Goal: Task Accomplishment & Management: Use online tool/utility

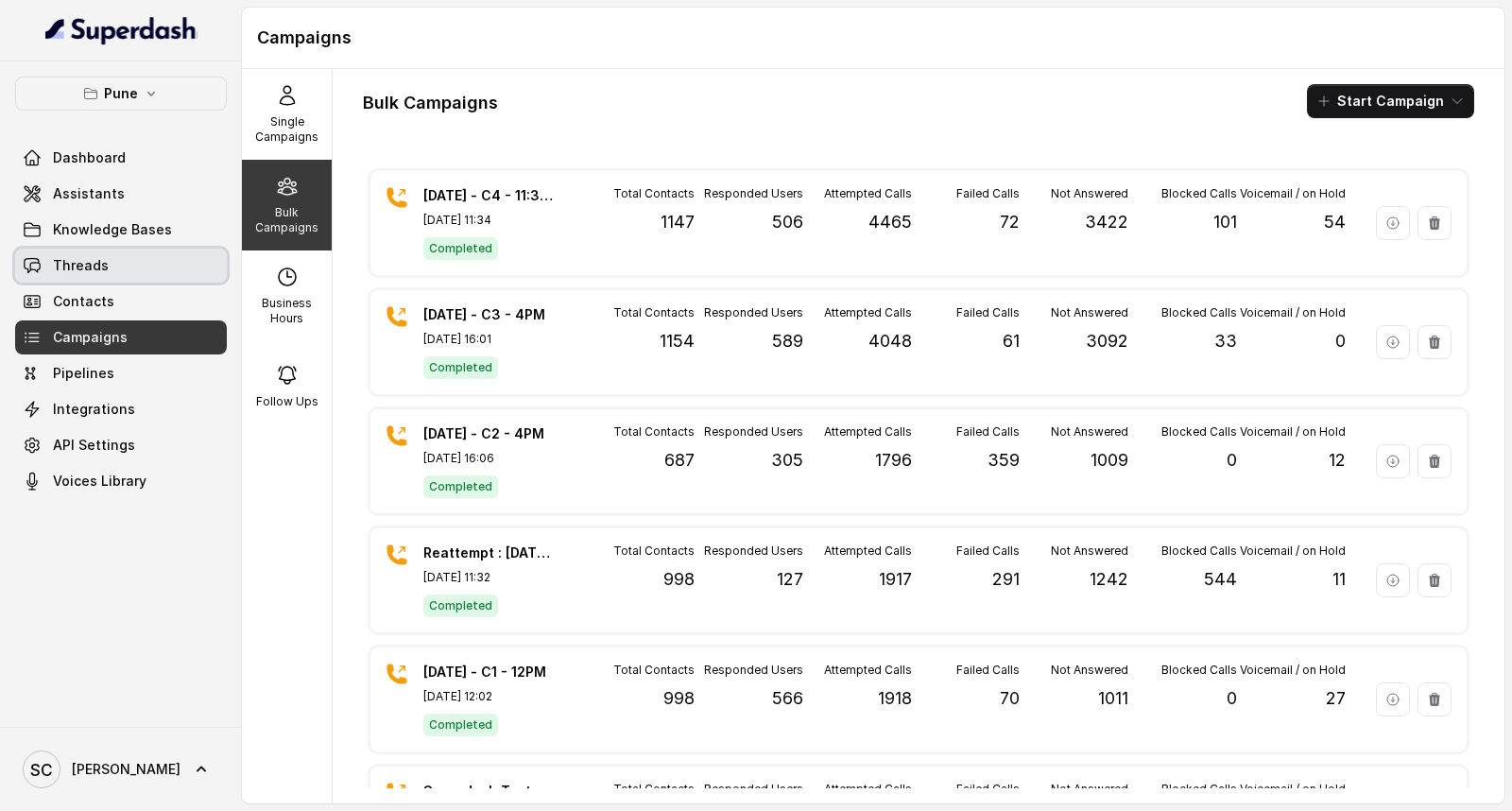
click at [83, 281] on link "Threads" at bounding box center [120, 265] width 211 height 34
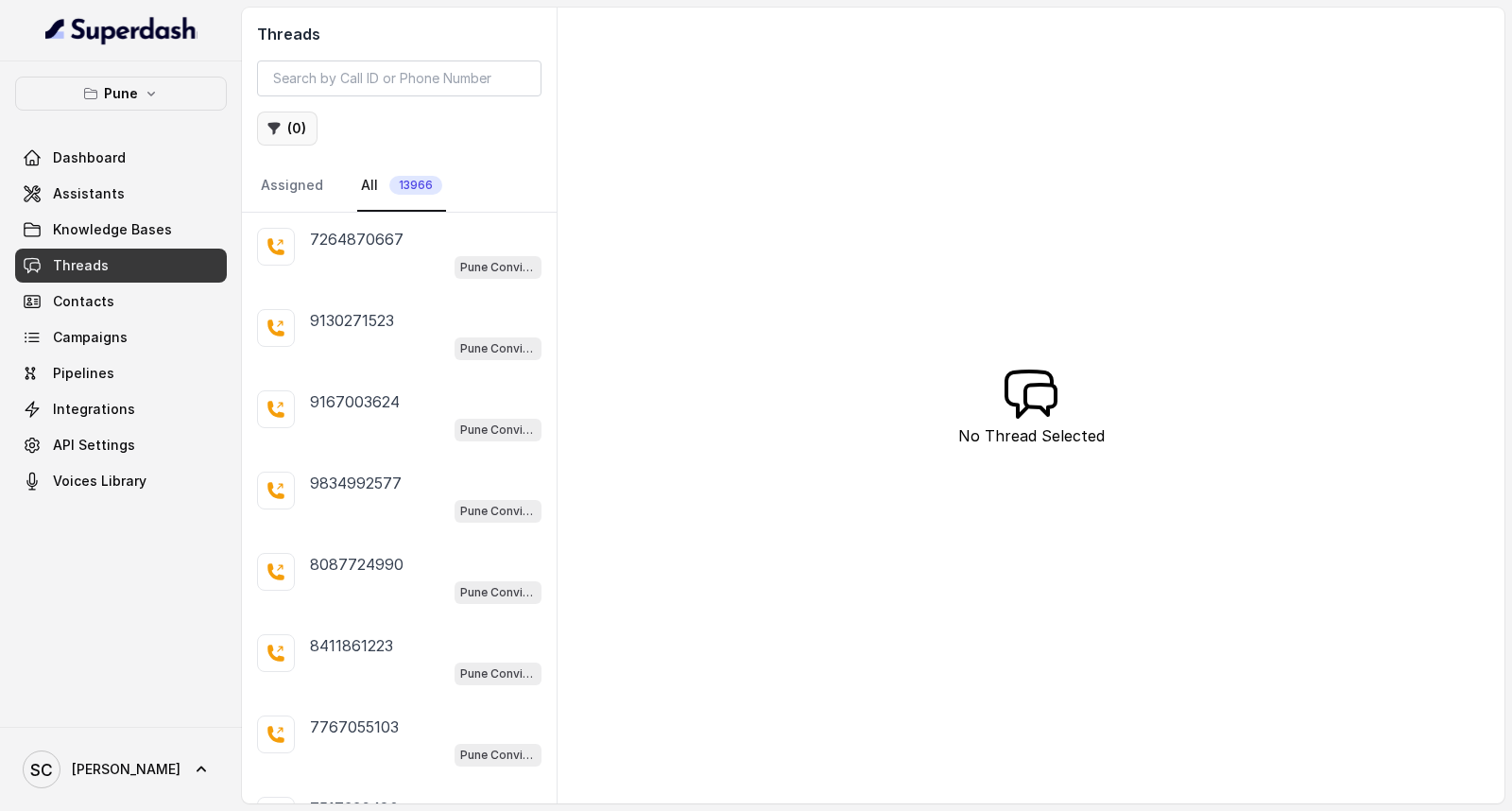
click at [282, 133] on button "( 0 )" at bounding box center [288, 128] width 61 height 34
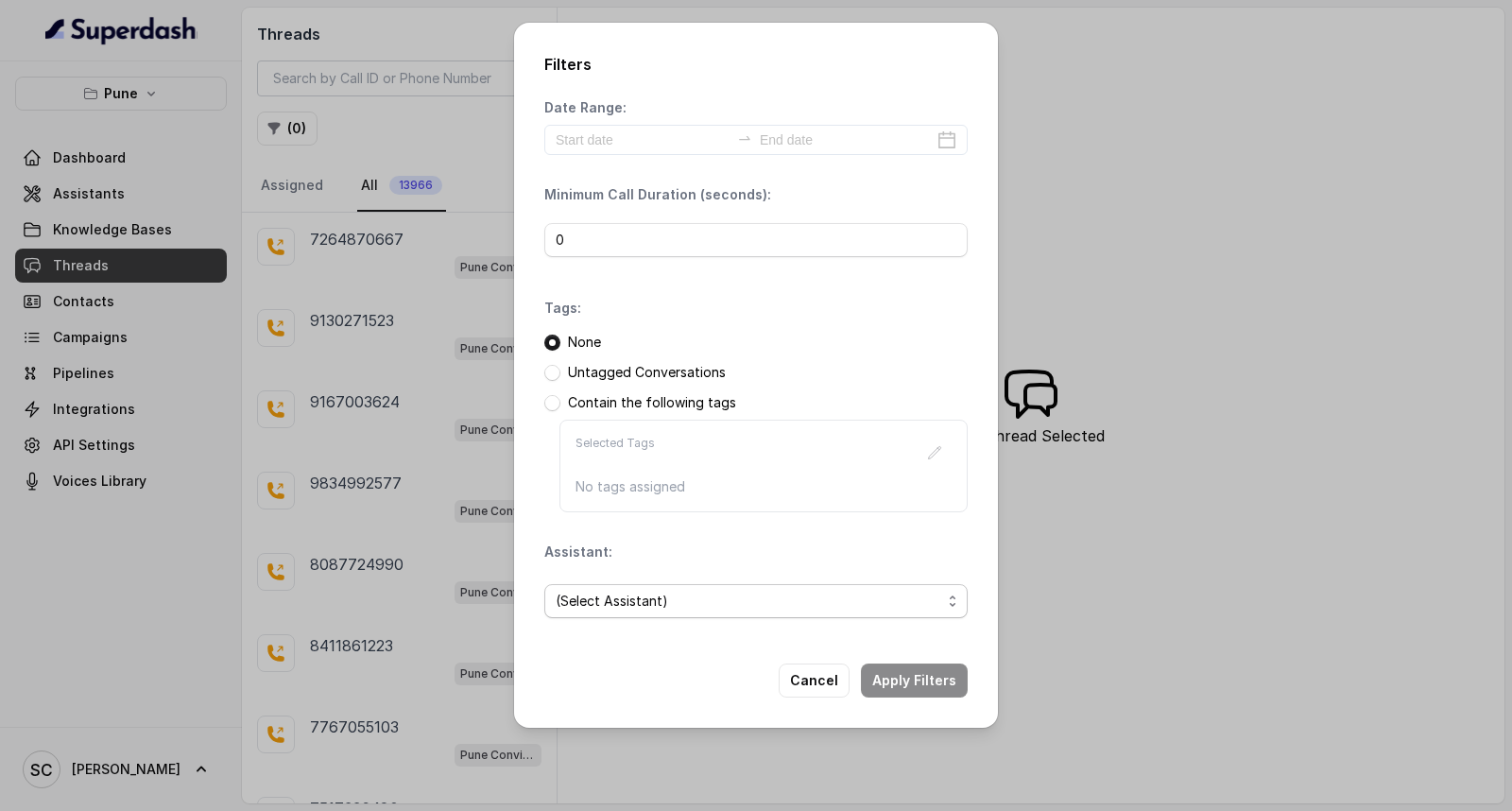
click at [625, 608] on span "(Select Assistant)" at bounding box center [749, 601] width 386 height 23
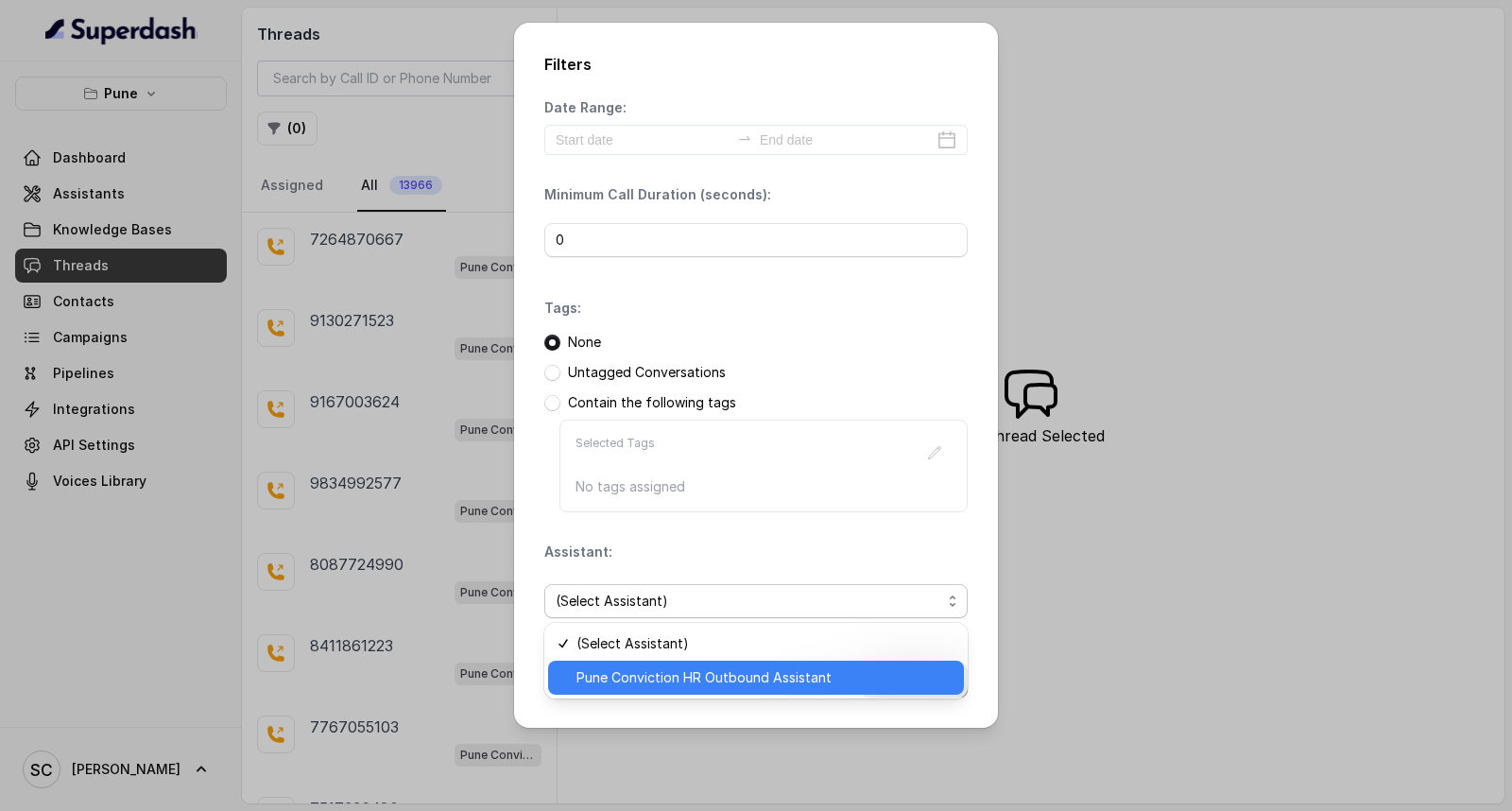
click at [624, 664] on div "Pune Conviction HR Outbound Assistant" at bounding box center [756, 677] width 416 height 34
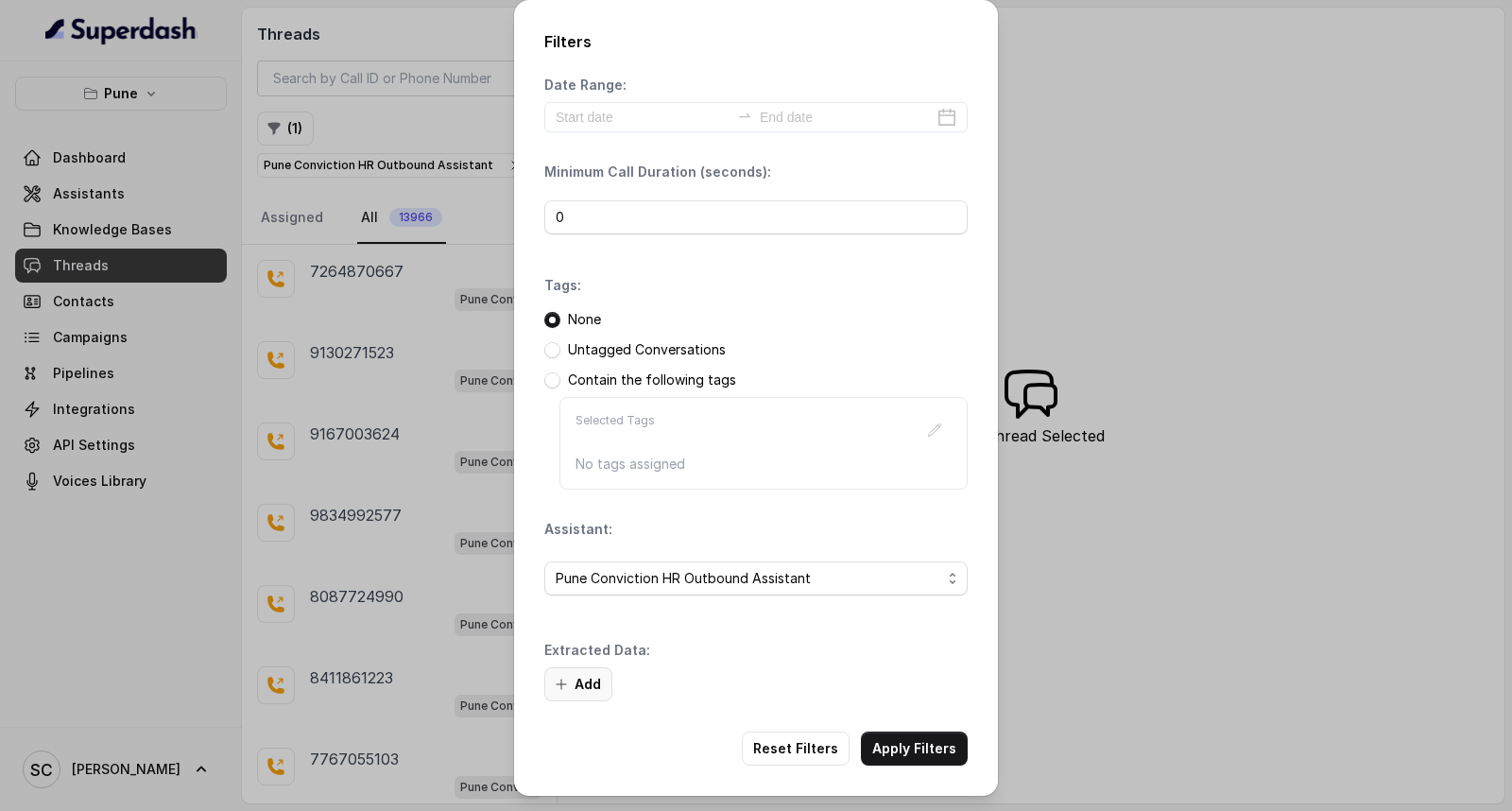
click at [570, 671] on button "Add" at bounding box center [578, 684] width 69 height 34
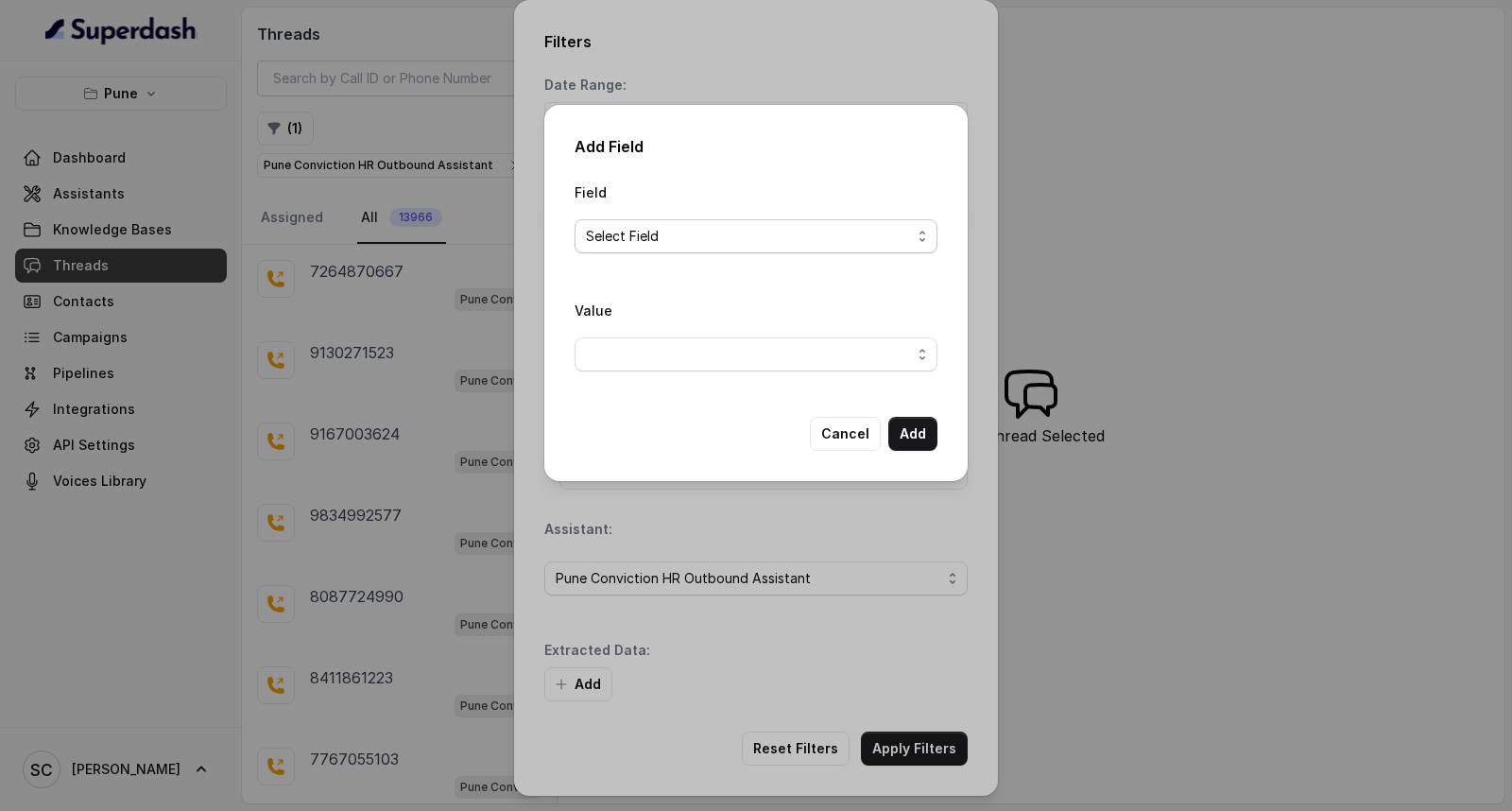
click at [703, 244] on span "Select Field" at bounding box center [749, 236] width 325 height 23
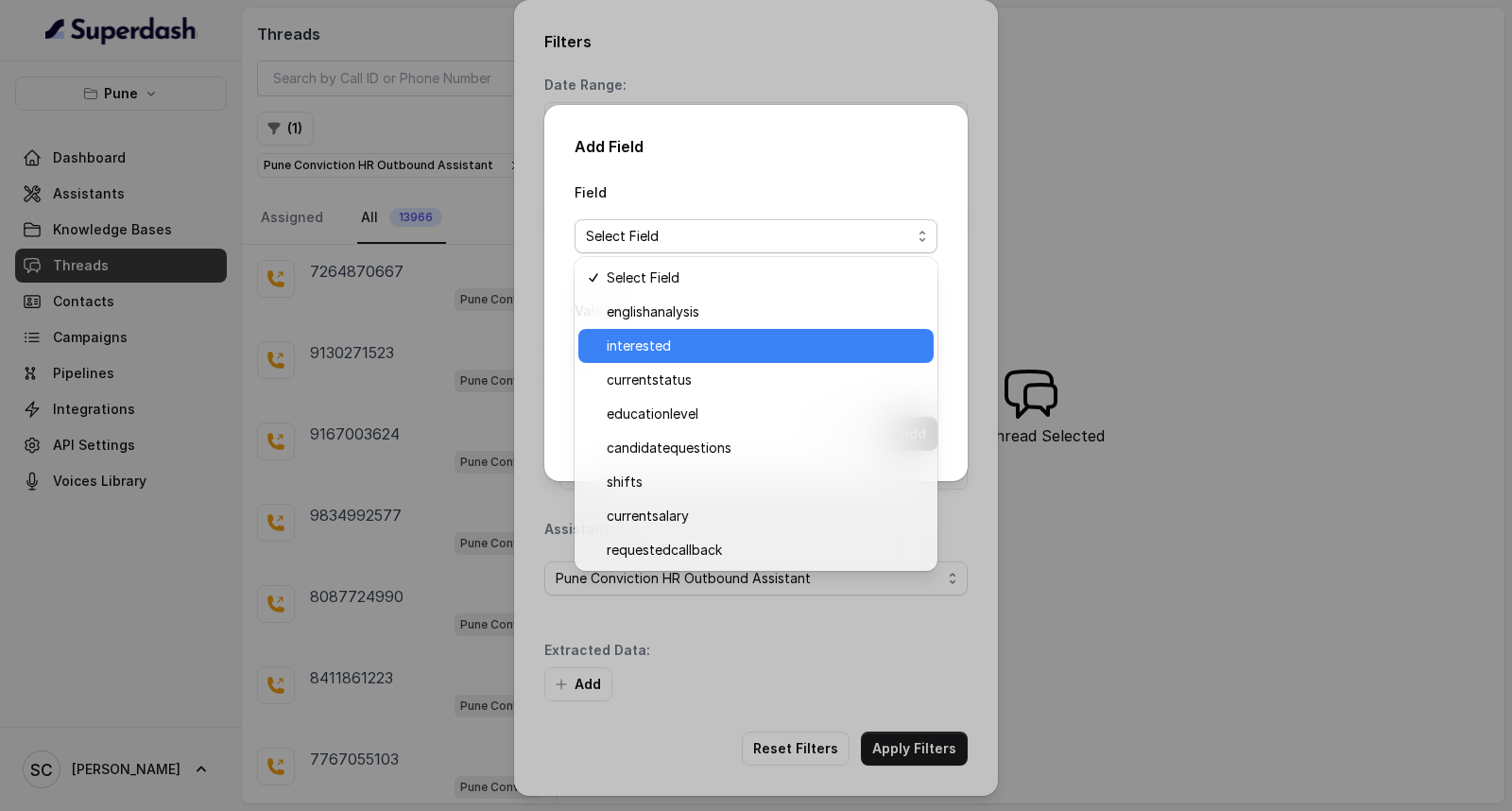
click at [708, 331] on div "interested" at bounding box center [756, 345] width 355 height 34
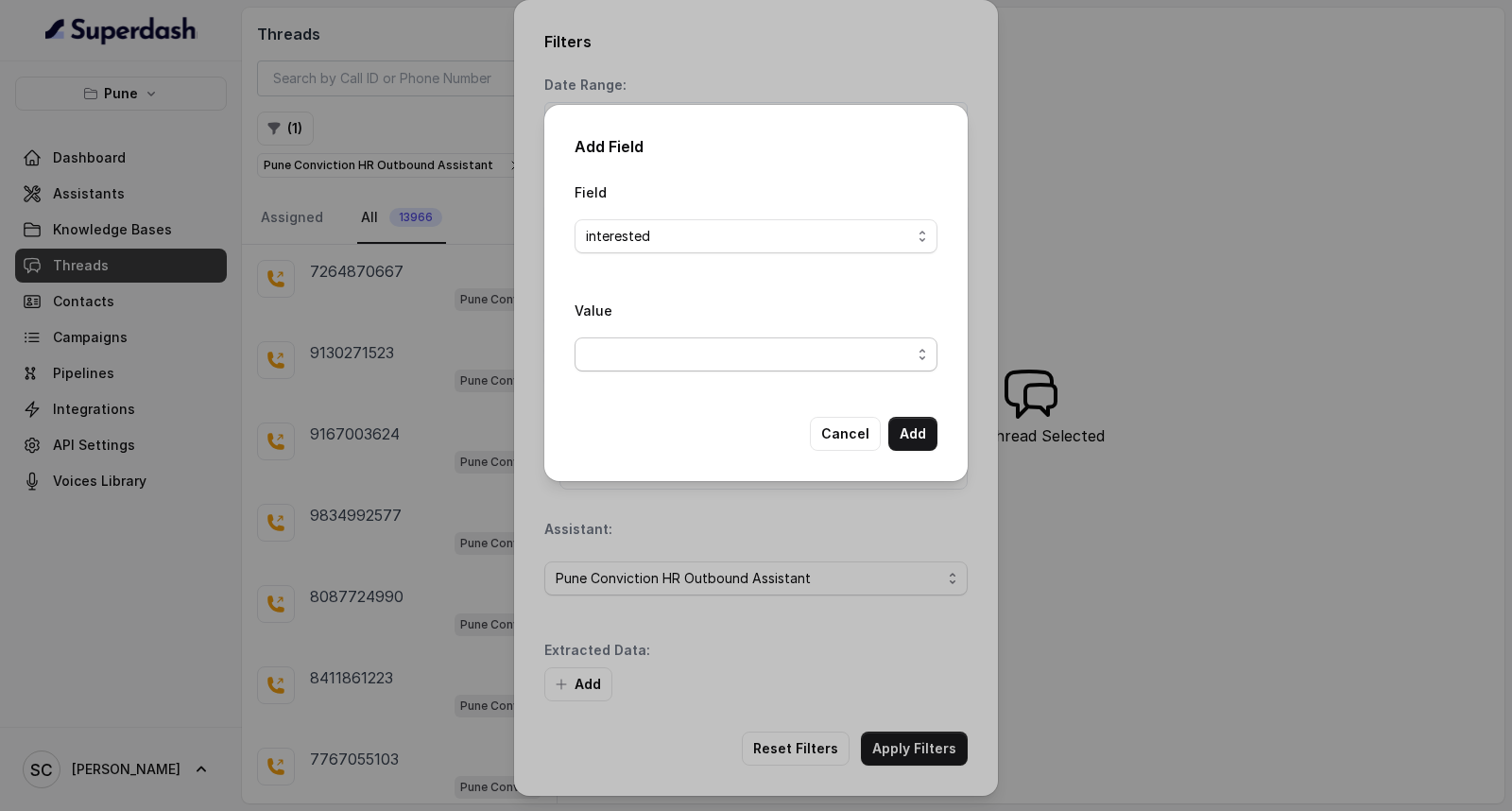
click at [704, 345] on span "button" at bounding box center [756, 354] width 363 height 34
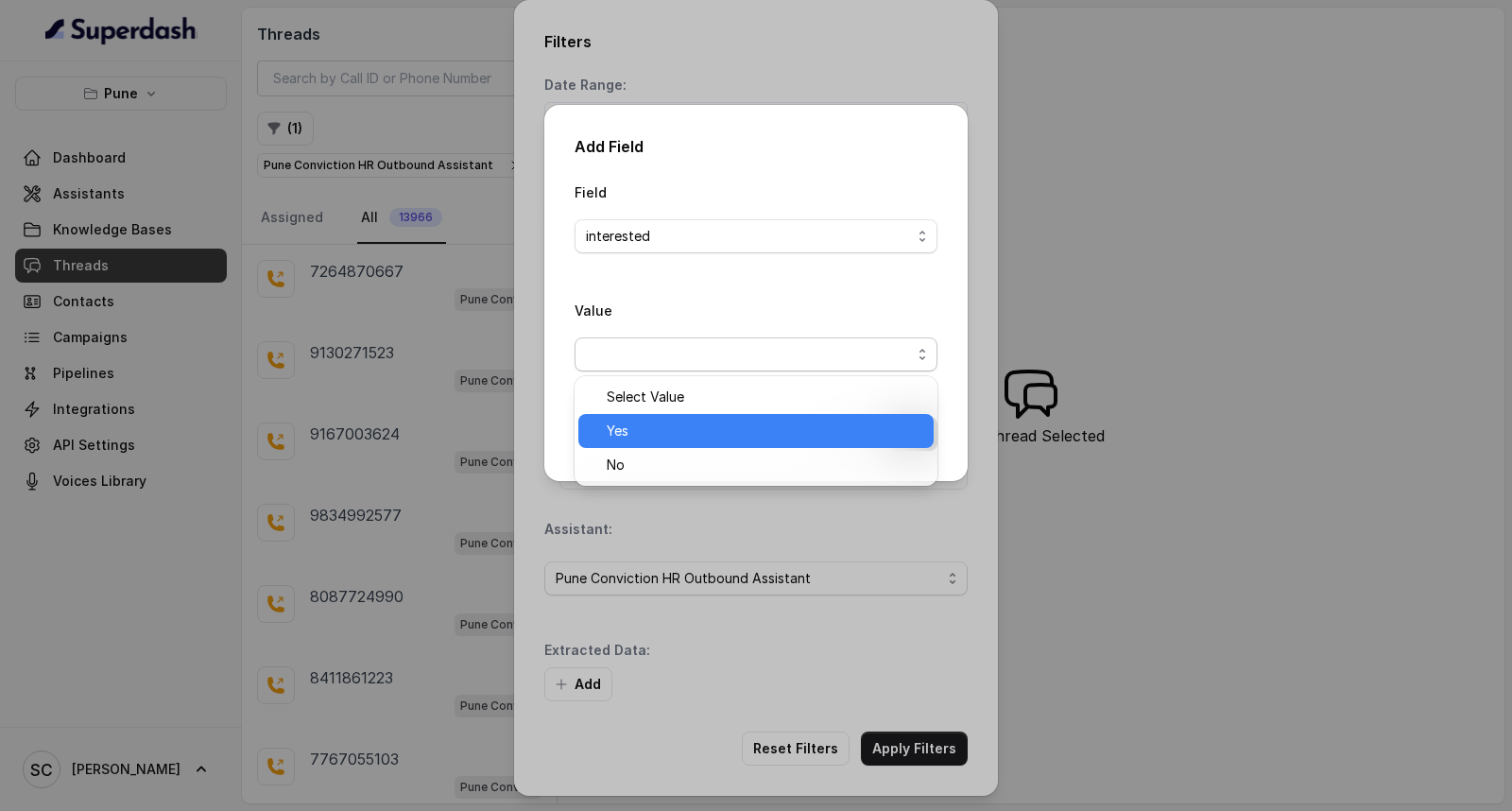
click at [701, 436] on span "Yes" at bounding box center [764, 430] width 316 height 23
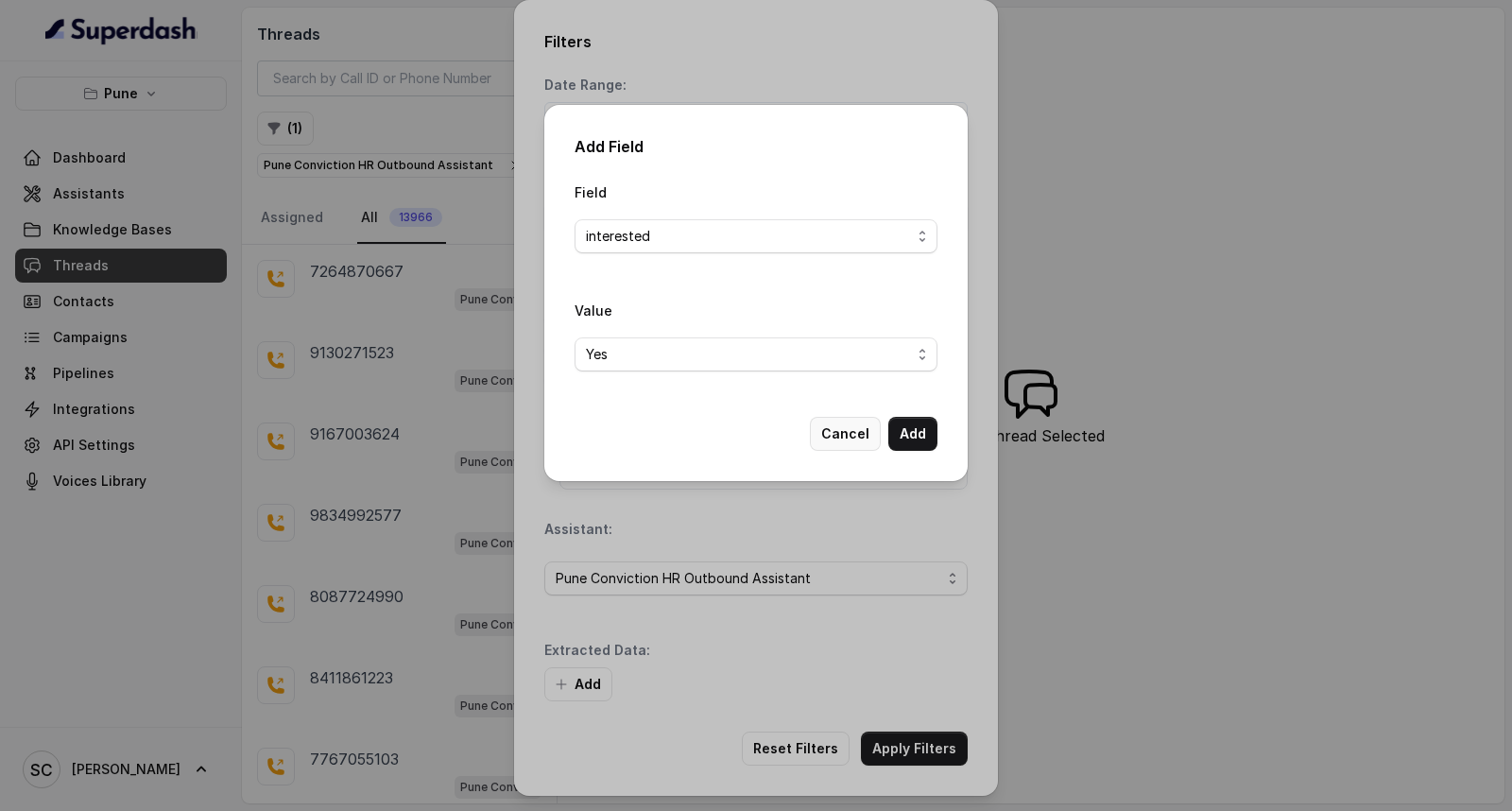
click at [900, 430] on button "Add" at bounding box center [913, 433] width 49 height 34
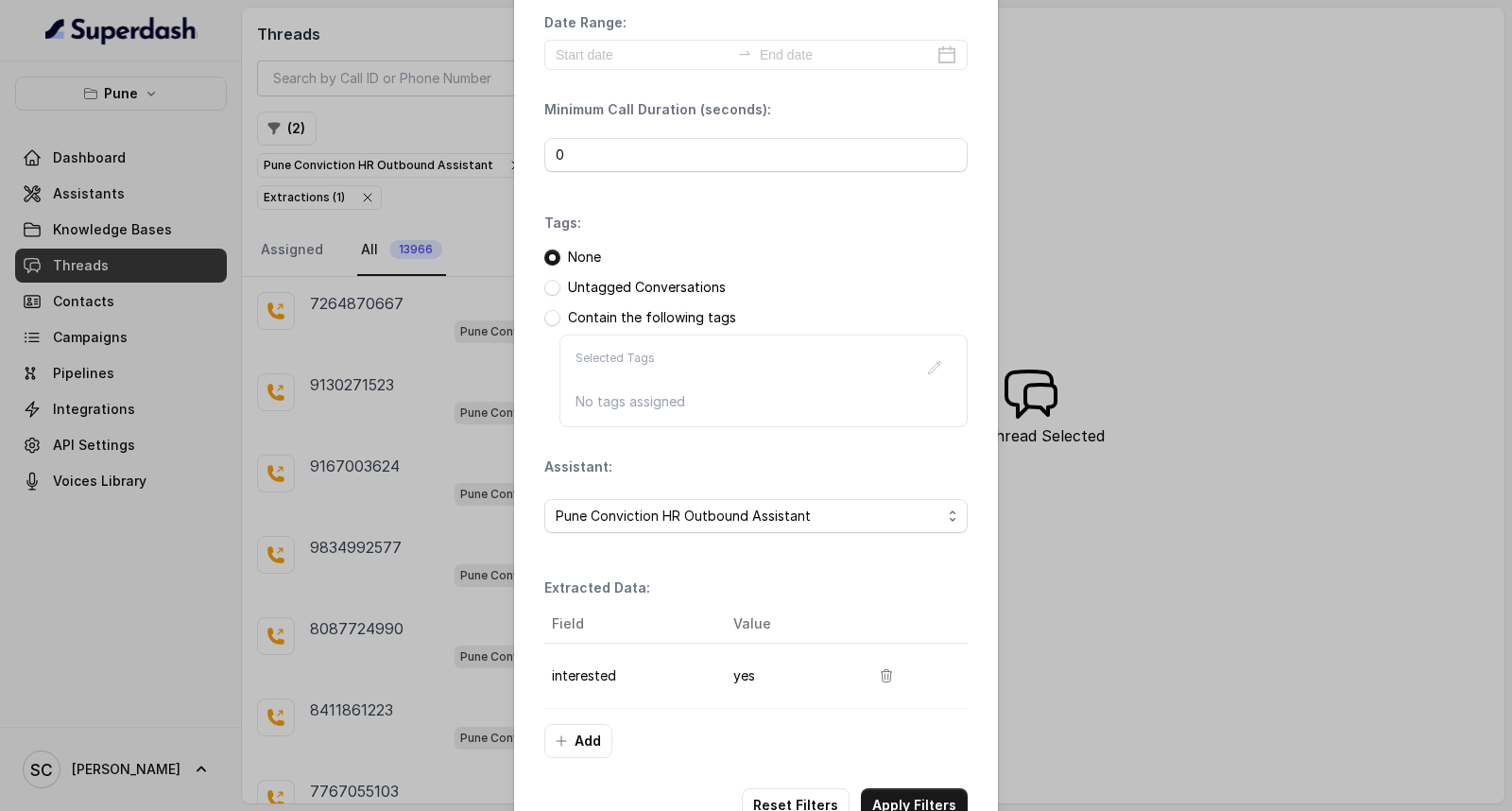
scroll to position [119, 0]
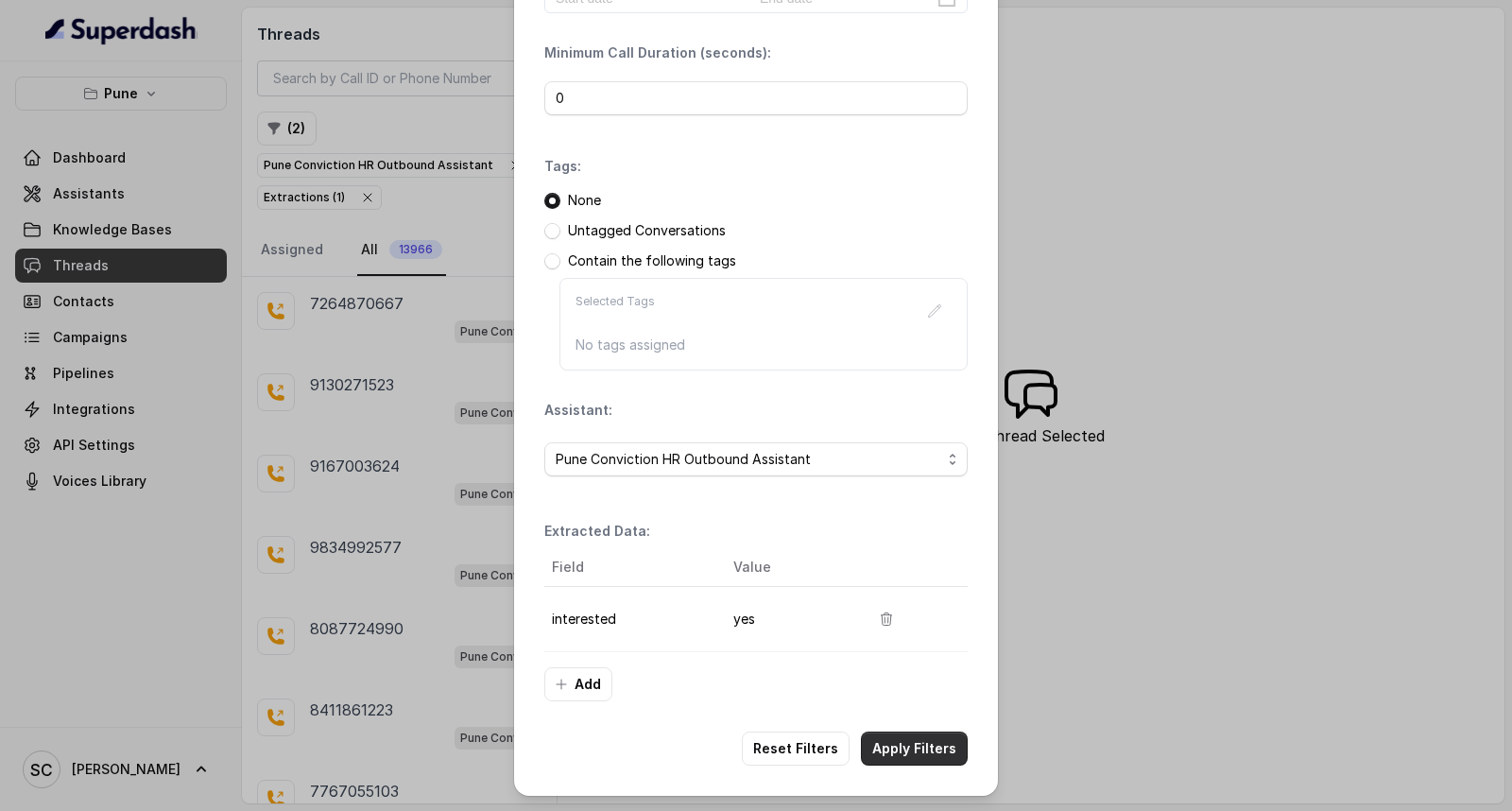
click at [912, 758] on button "Apply Filters" at bounding box center [914, 748] width 107 height 34
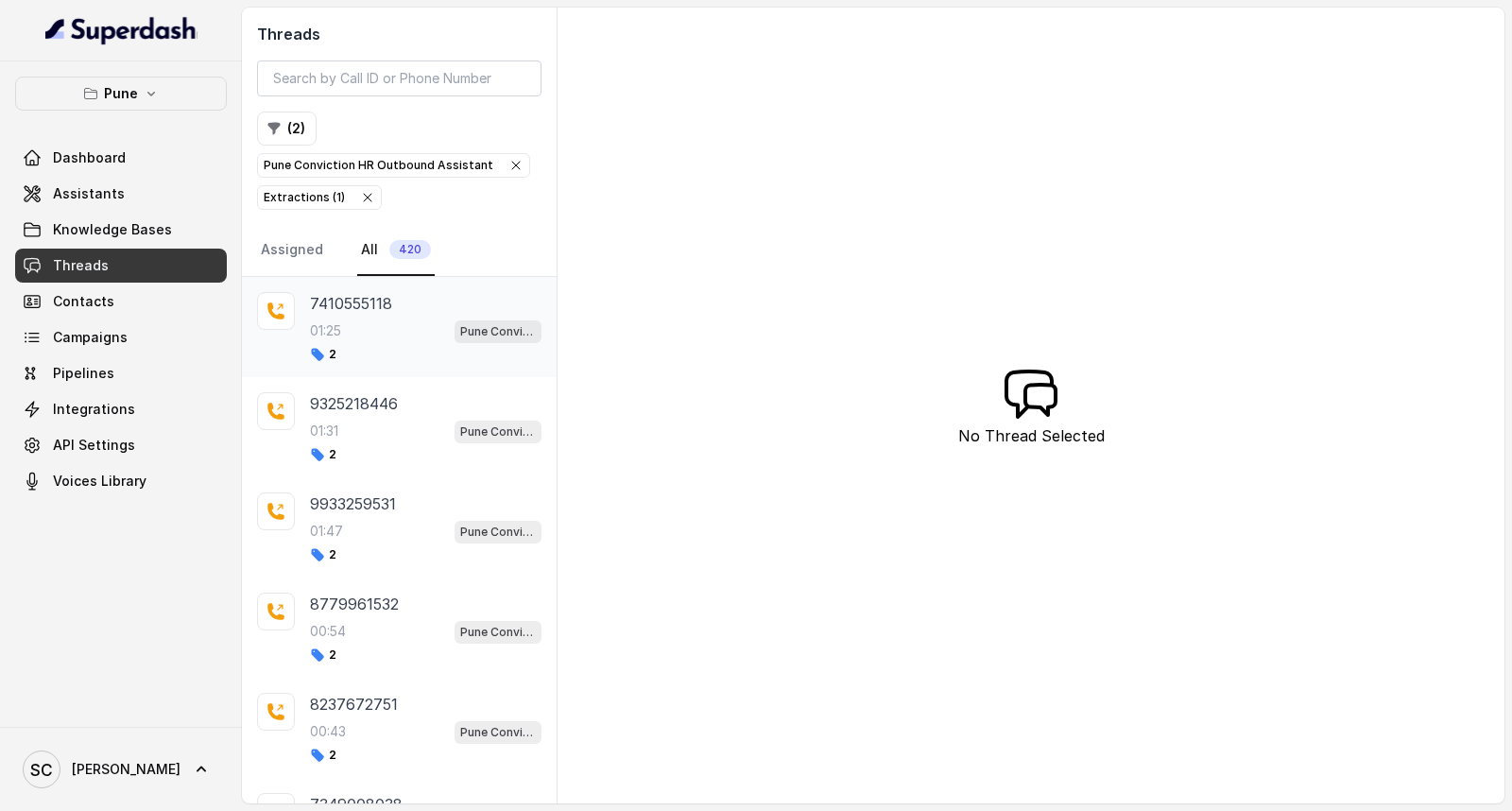
click at [362, 323] on div "01:25 Pune Conviction HR Outbound Assistant" at bounding box center [426, 331] width 232 height 24
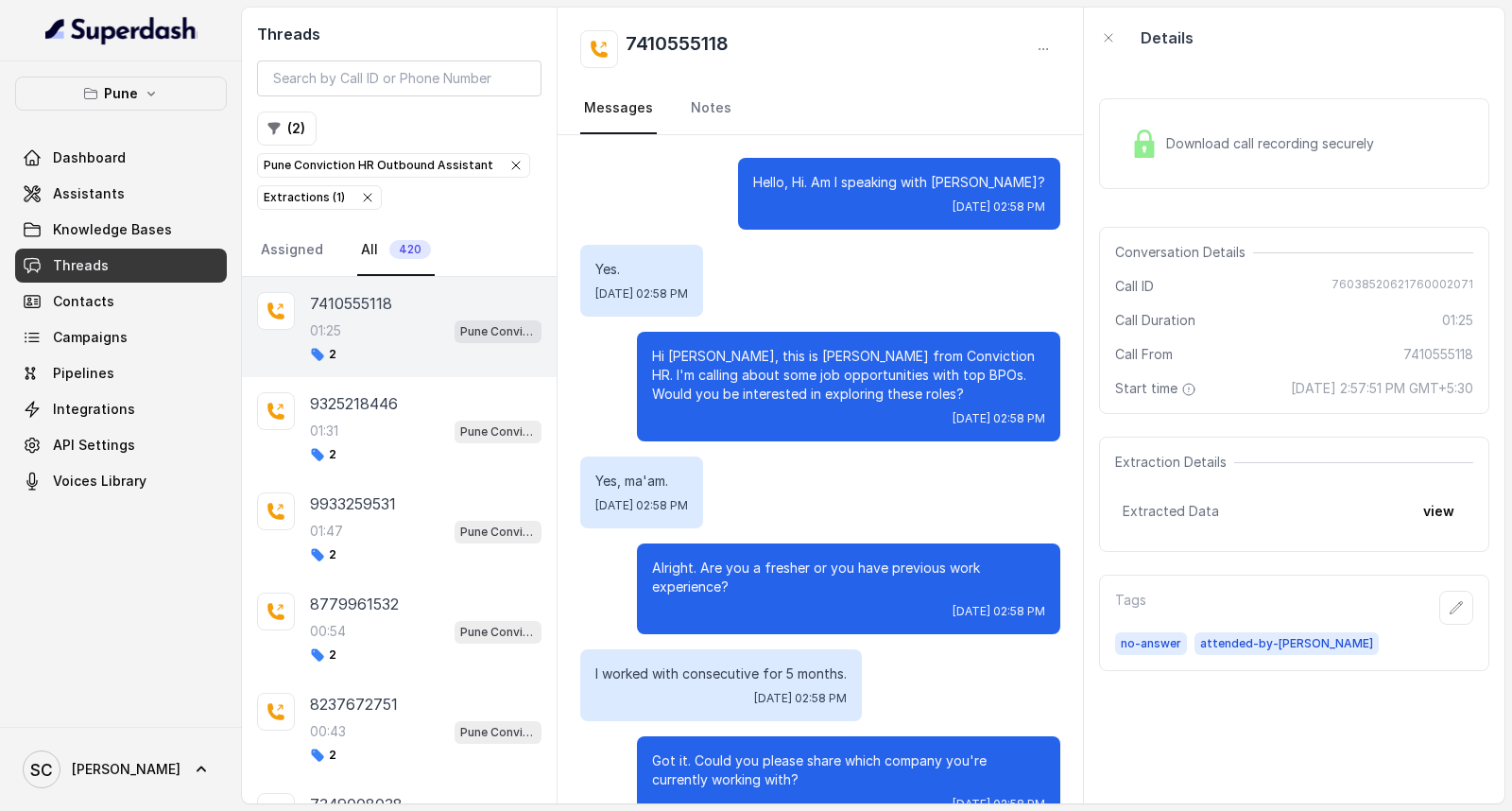
scroll to position [1162, 0]
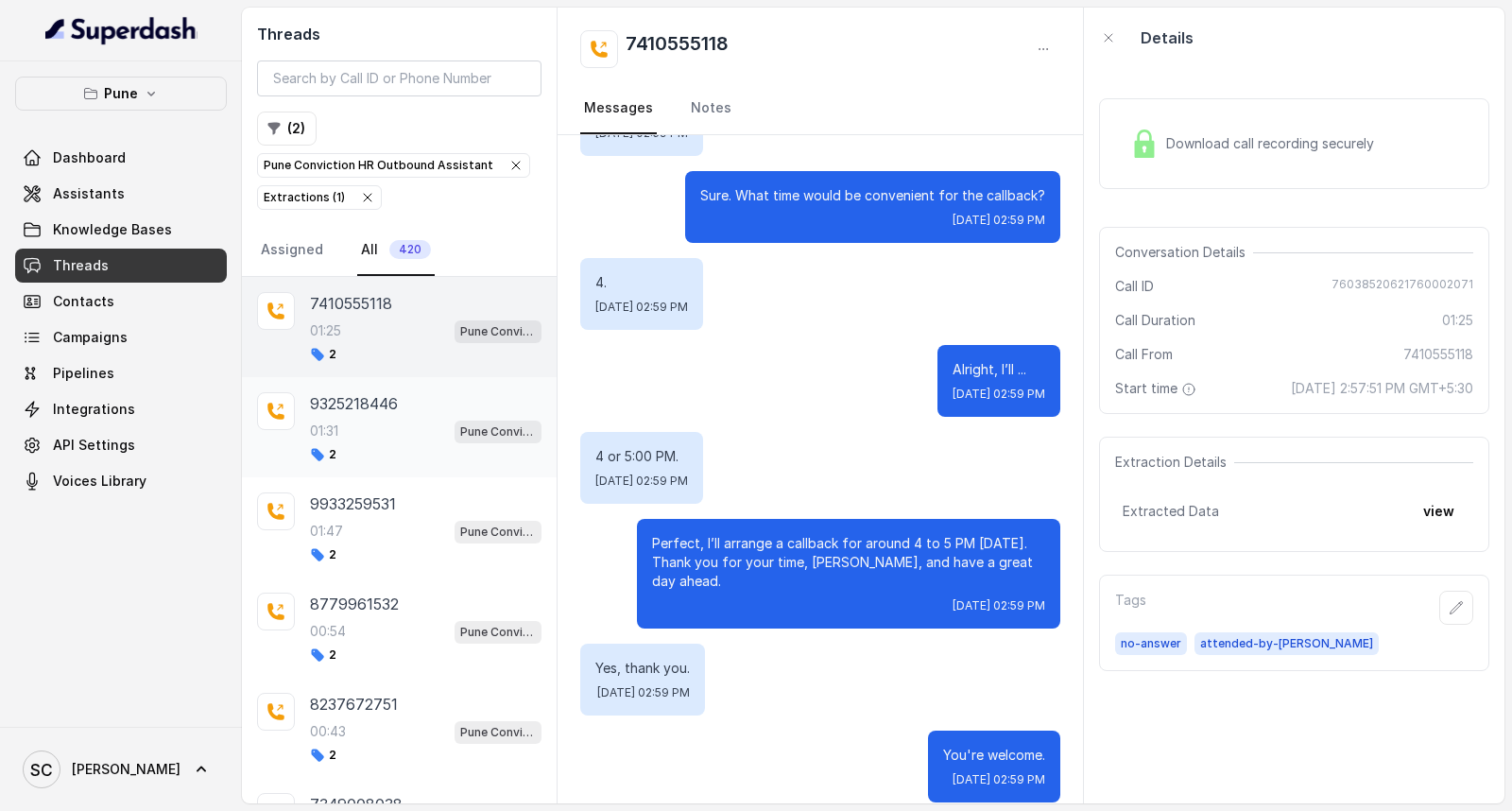
click at [362, 419] on div "01:31 Pune Conviction HR Outbound Assistant" at bounding box center [426, 430] width 232 height 24
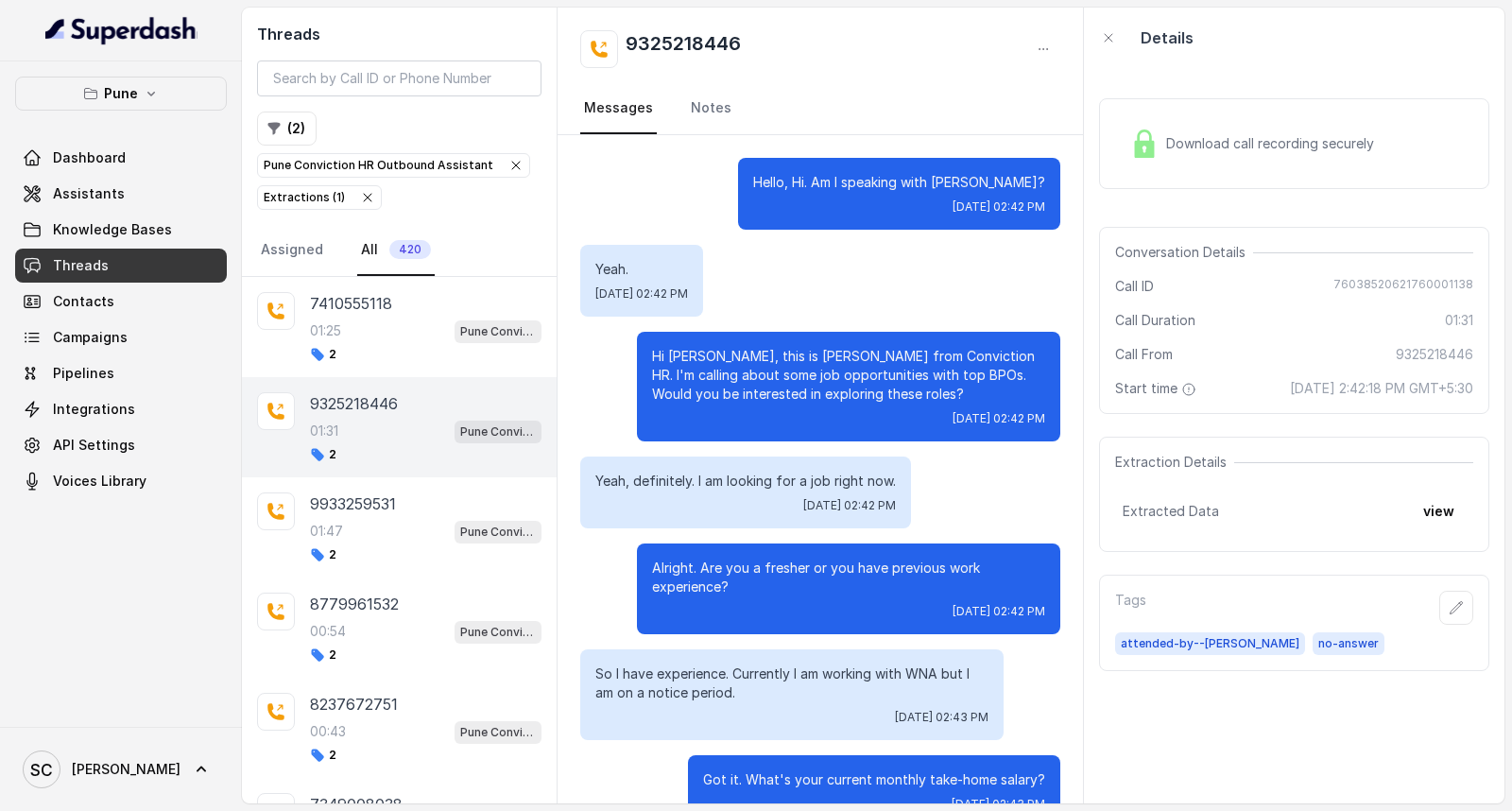
scroll to position [1471, 0]
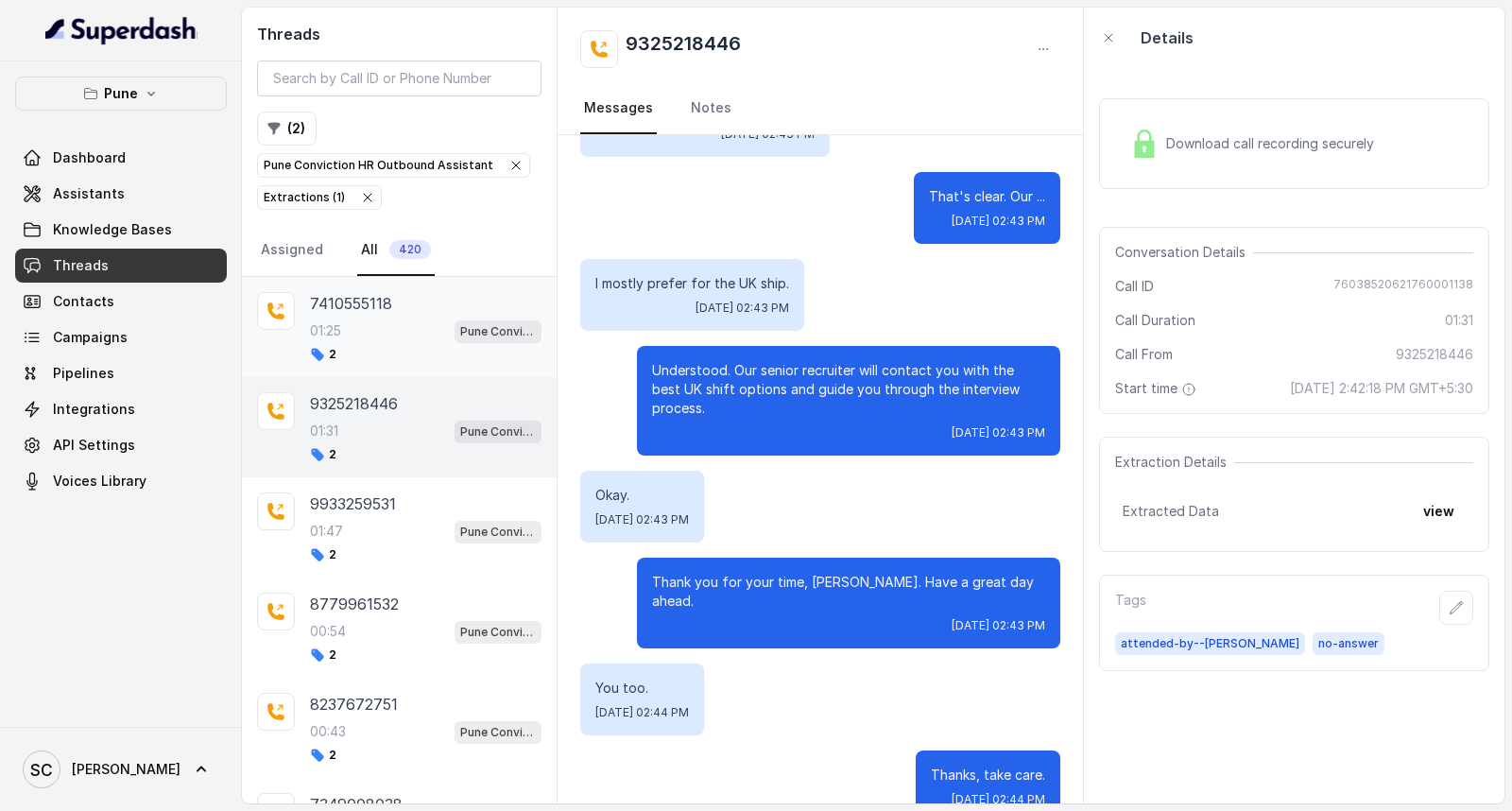
click at [379, 352] on div "2" at bounding box center [426, 353] width 232 height 15
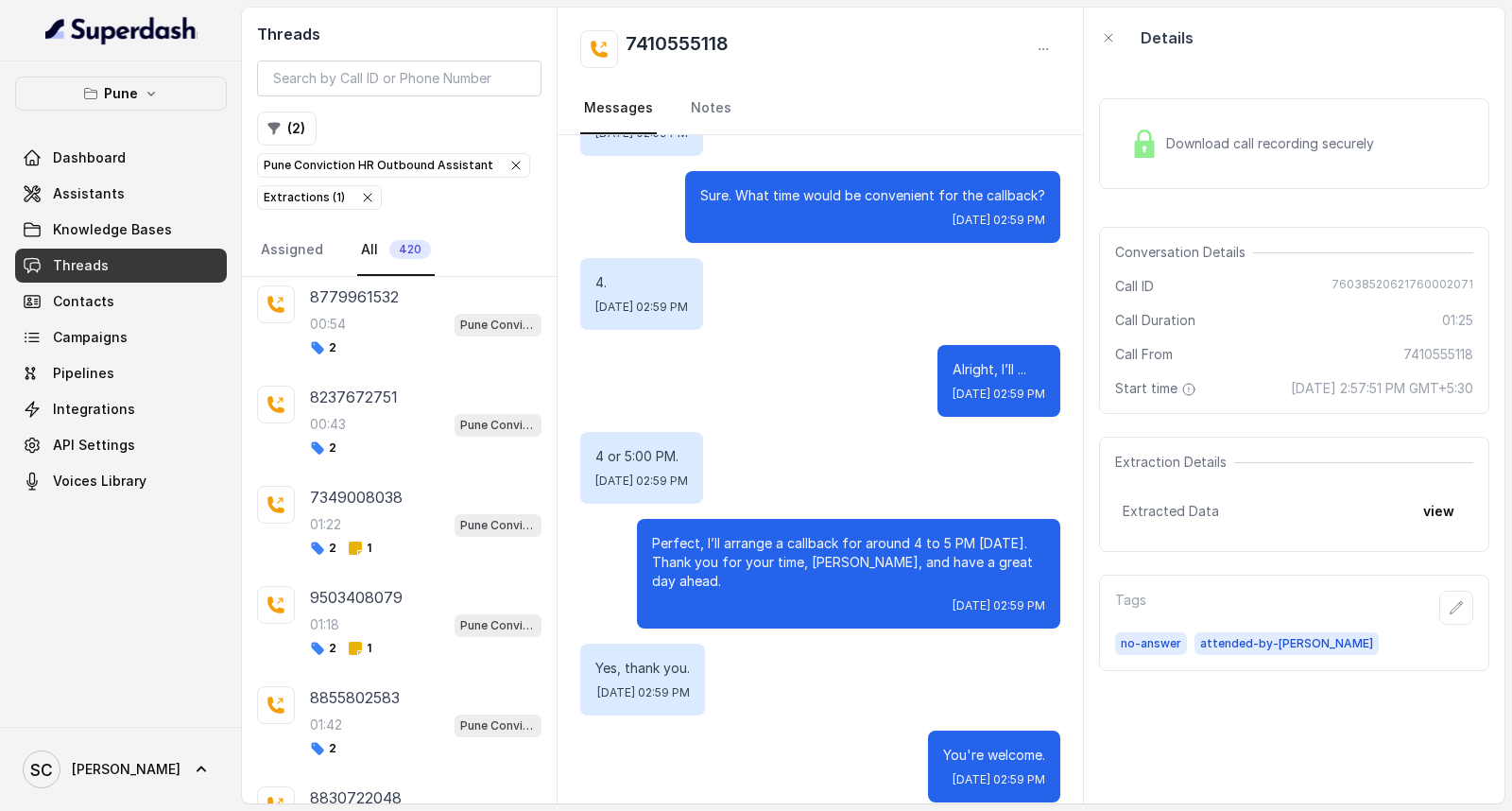
scroll to position [315, 0]
